Goal: Navigation & Orientation: Find specific page/section

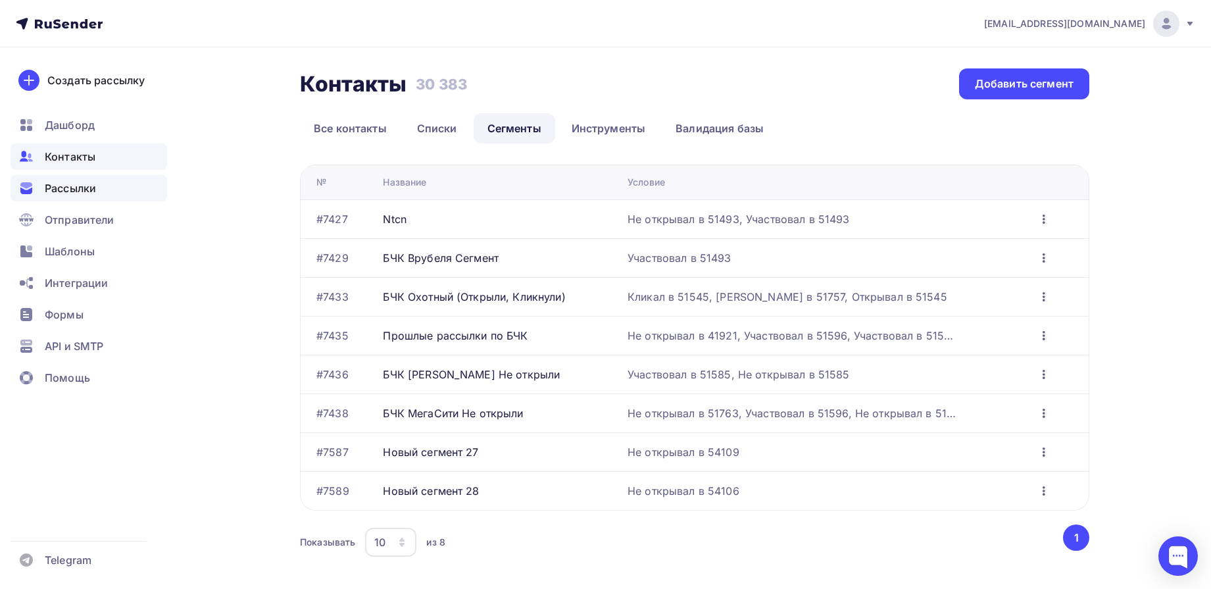
click at [59, 193] on span "Рассылки" at bounding box center [70, 188] width 51 height 16
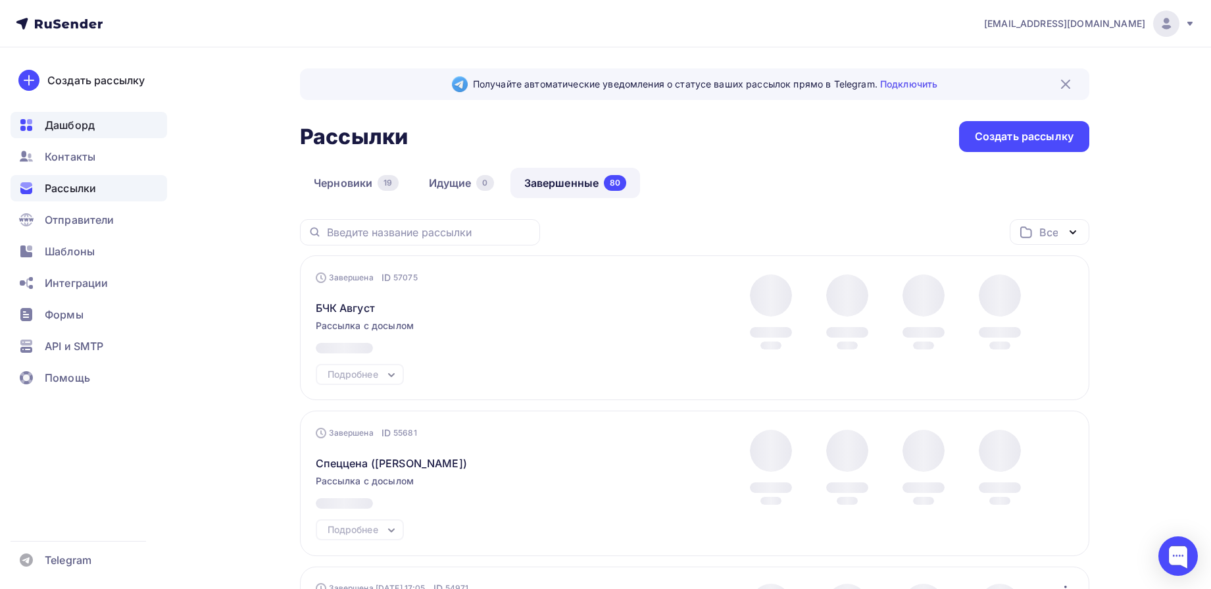
click at [78, 124] on span "Дашборд" at bounding box center [70, 125] width 50 height 16
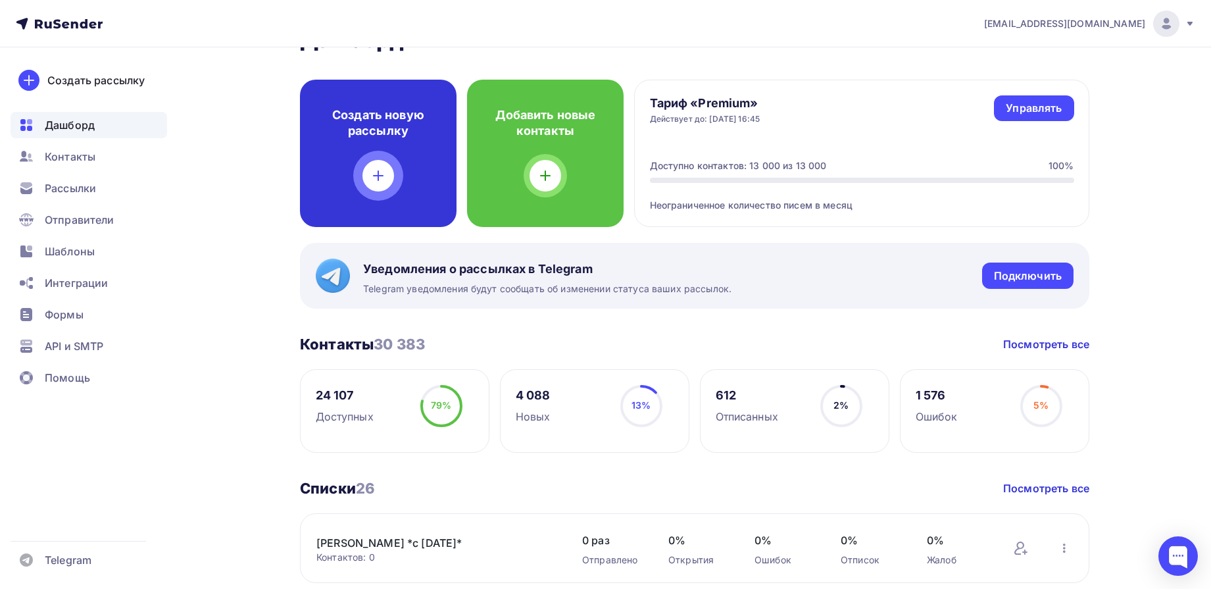
scroll to position [82, 0]
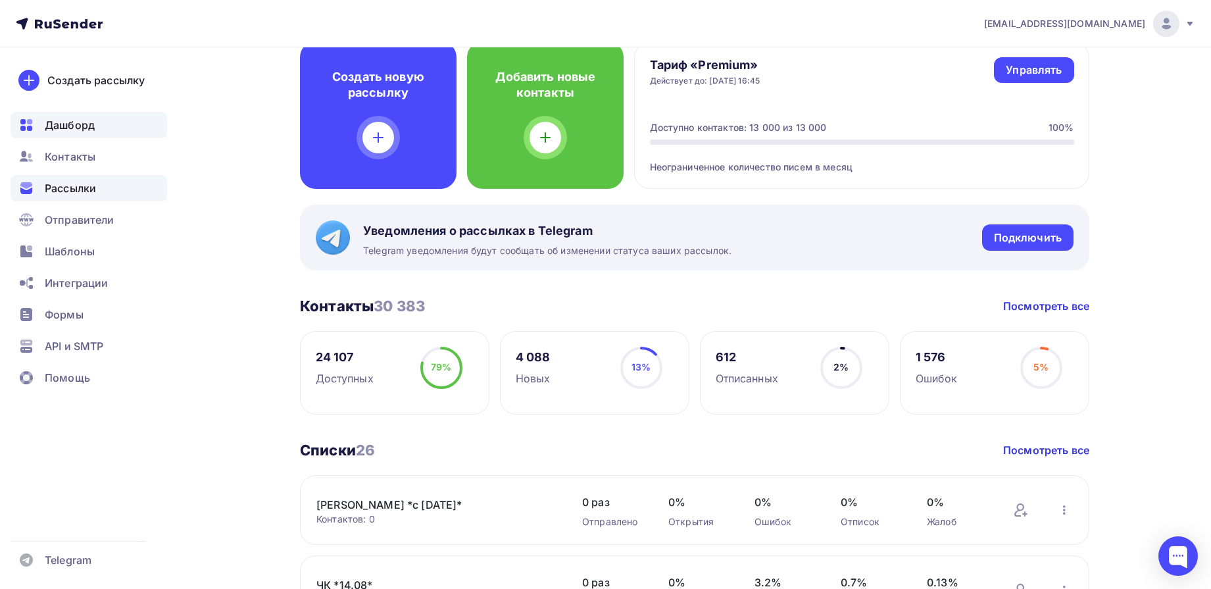
click at [101, 180] on div "Рассылки" at bounding box center [89, 188] width 157 height 26
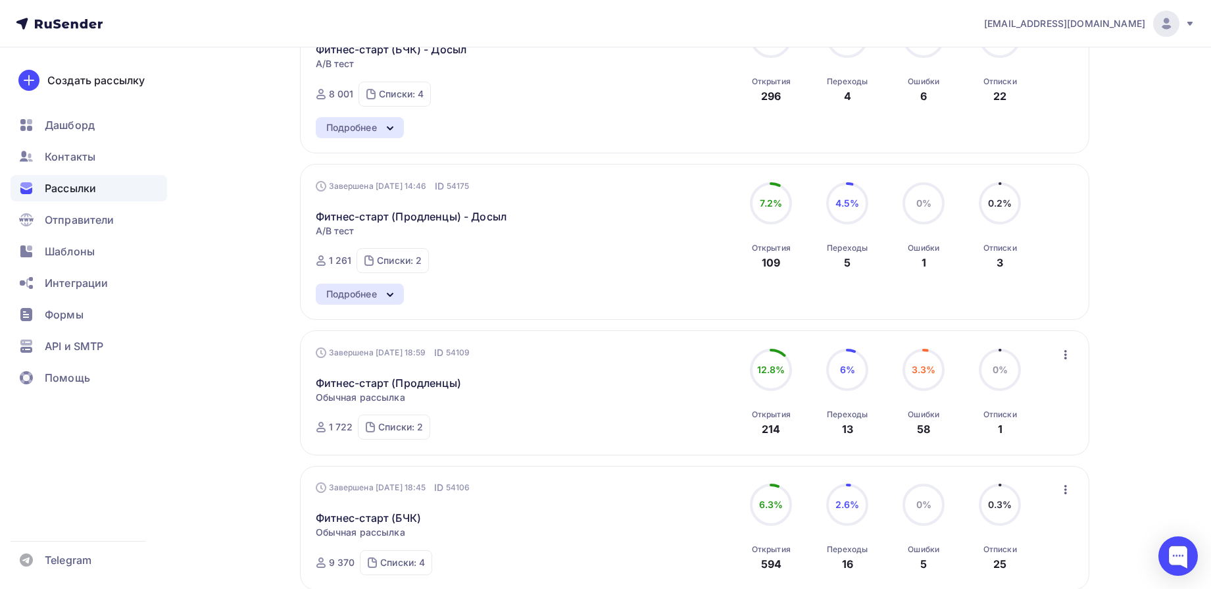
scroll to position [740, 0]
click at [249, 410] on div "Получайте автоматические уведомления о статусе ваших рассылок прямо в Telegram.…" at bounding box center [605, 285] width 1078 height 1957
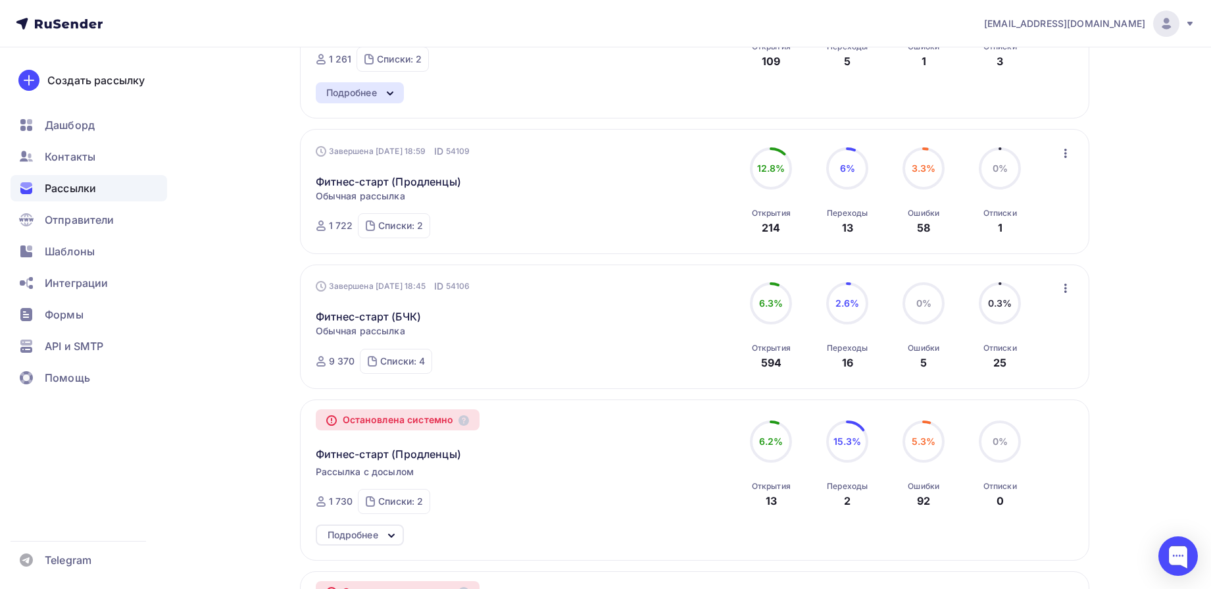
scroll to position [987, 0]
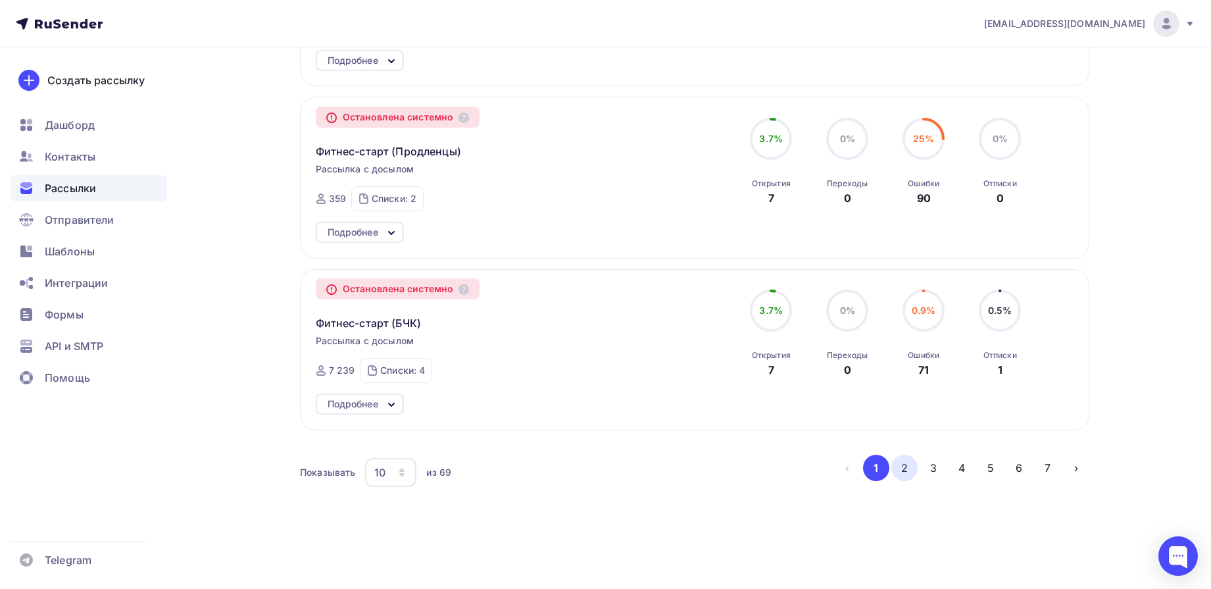
click at [897, 472] on button "2" at bounding box center [904, 468] width 26 height 26
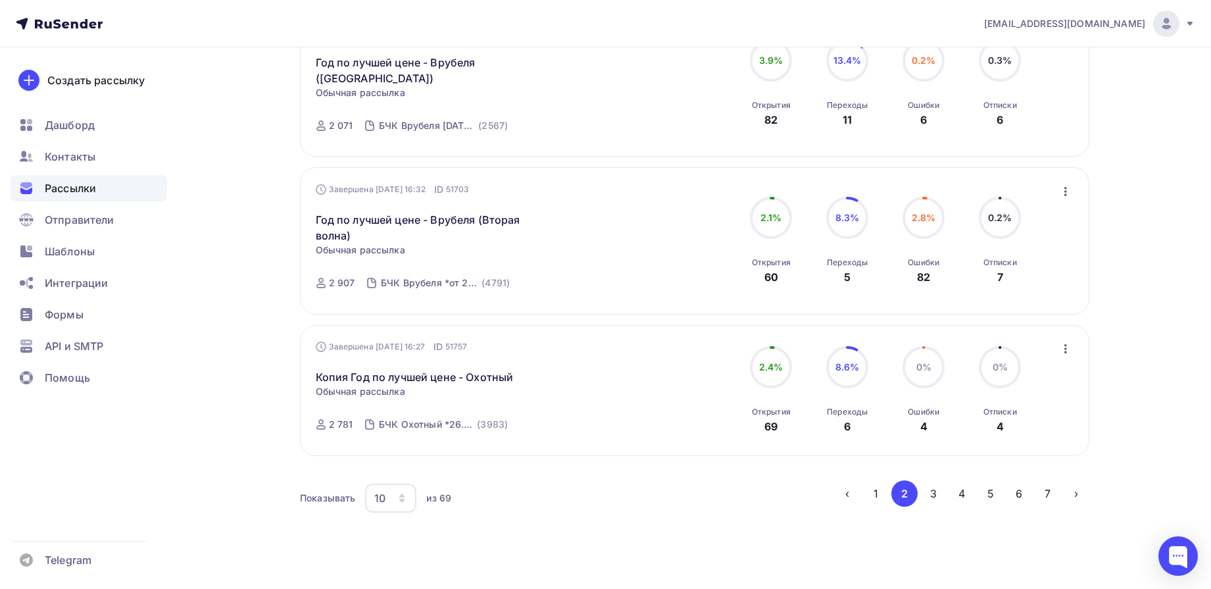
scroll to position [1404, 0]
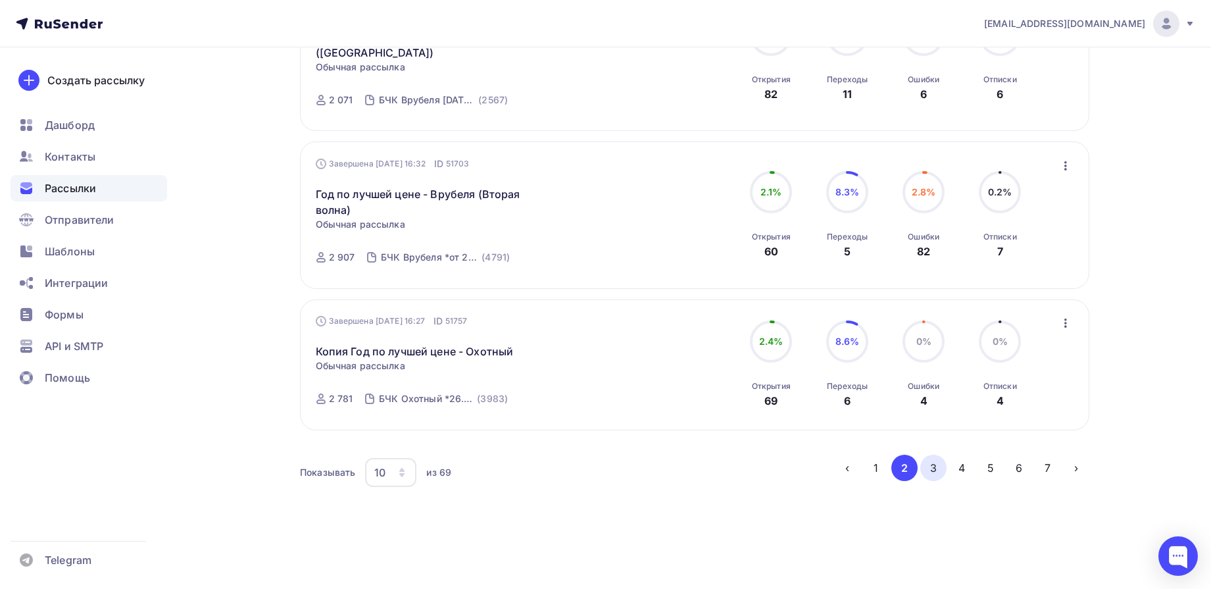
click at [925, 475] on button "3" at bounding box center [933, 468] width 26 height 26
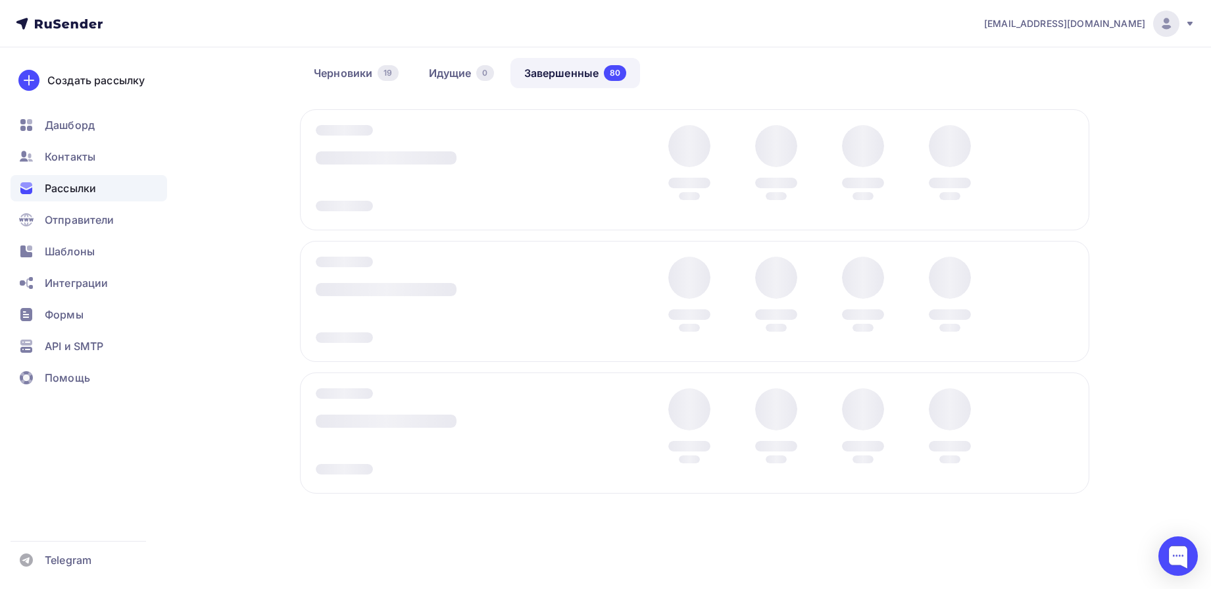
scroll to position [110, 0]
